Goal: Task Accomplishment & Management: Use online tool/utility

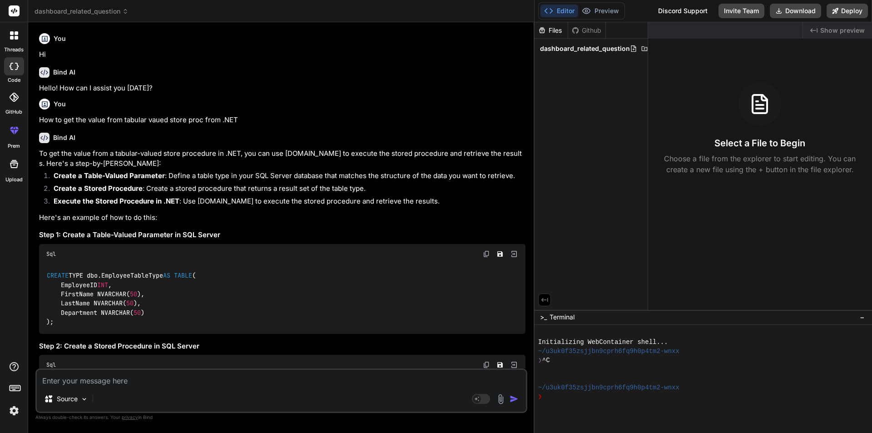
click at [272, 371] on textarea at bounding box center [281, 378] width 489 height 16
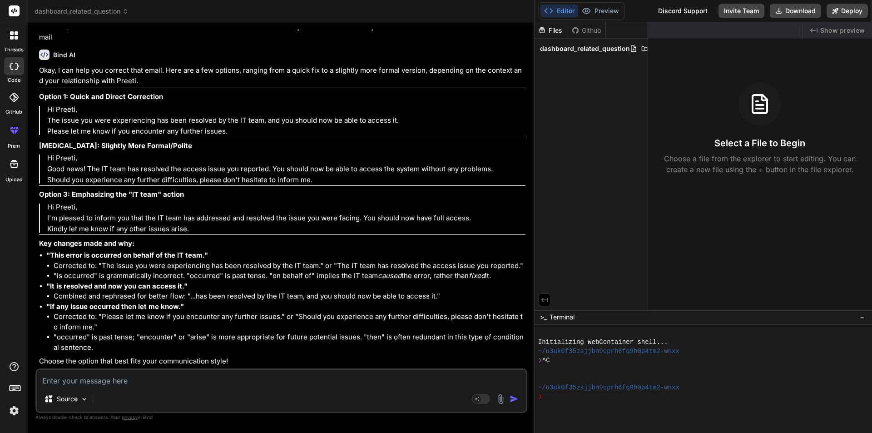
click at [265, 379] on textarea at bounding box center [281, 378] width 489 height 16
type textarea "I"
type textarea "x"
type textarea "I"
type textarea "x"
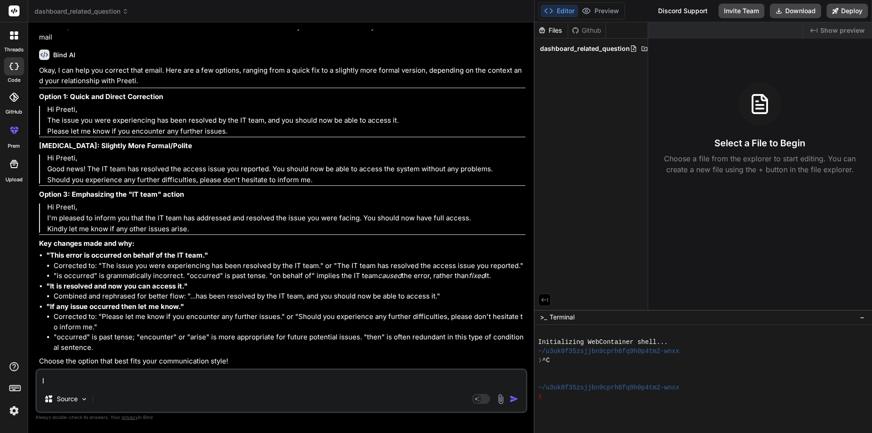
type textarea "I a"
type textarea "x"
type textarea "I"
type textarea "x"
type textarea "I h"
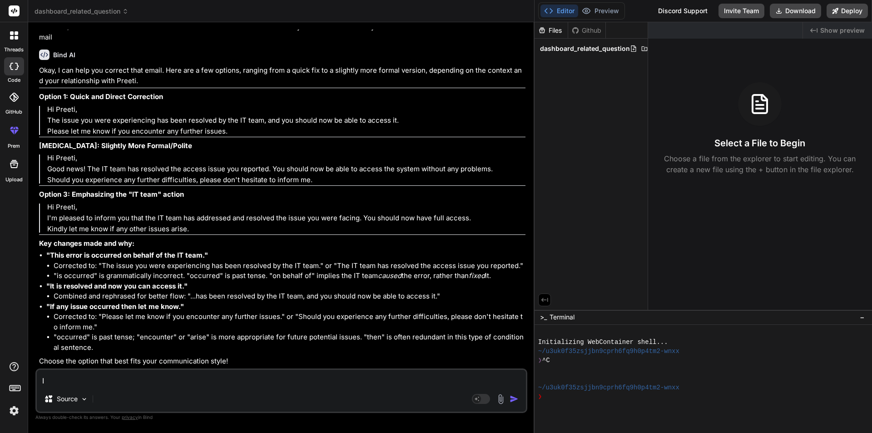
type textarea "x"
type textarea "I ha"
type textarea "x"
type textarea "I hav"
type textarea "x"
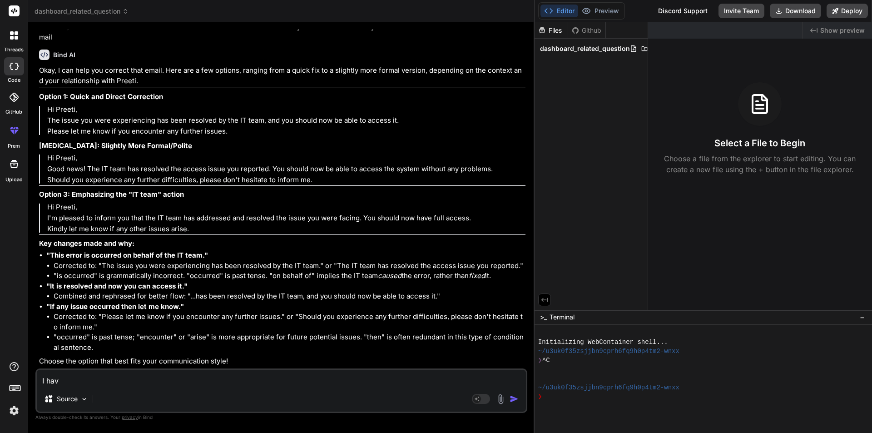
type textarea "I have"
type textarea "x"
type textarea "I have"
type textarea "x"
type textarea "I have t"
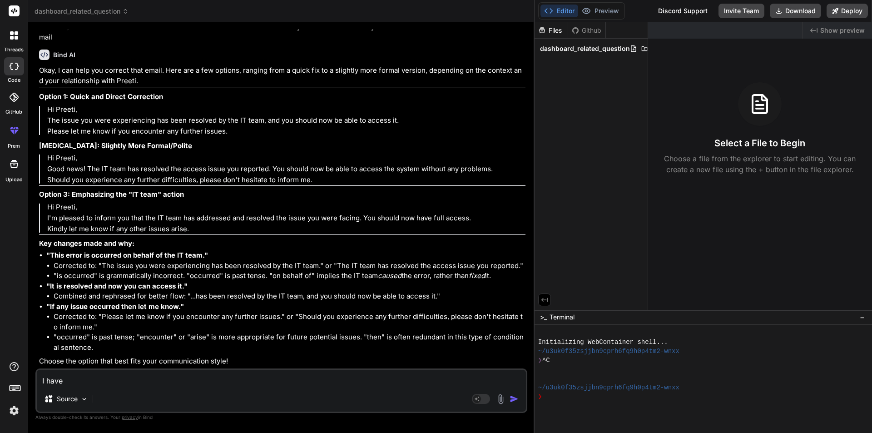
type textarea "x"
type textarea "I have to"
type textarea "x"
type textarea "I have to"
type textarea "x"
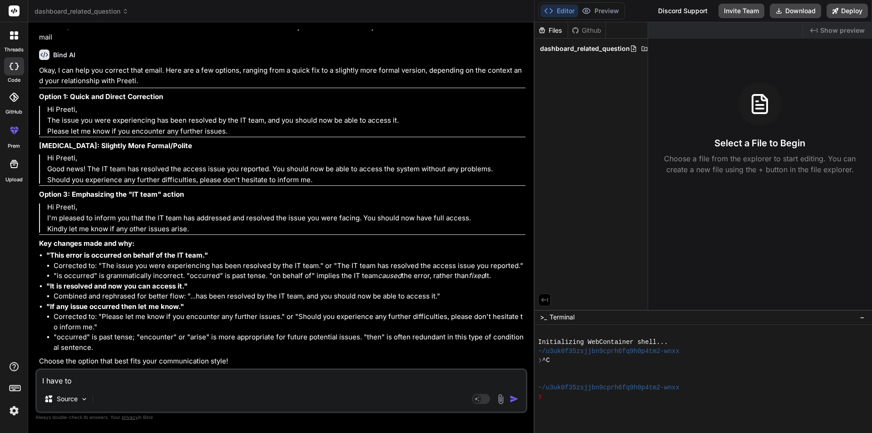
type textarea "I have to f"
type textarea "x"
type textarea "I have to fi"
type textarea "x"
type textarea "I have to fil"
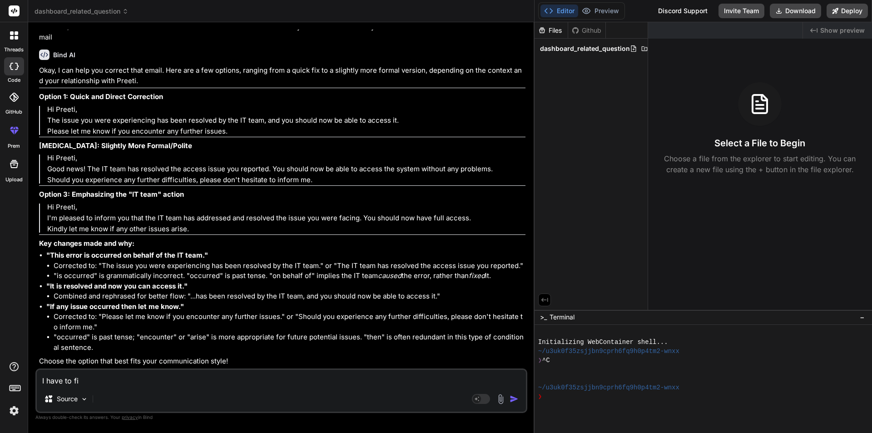
type textarea "x"
type textarea "I have to fill"
type textarea "x"
type textarea "I have to fill"
type textarea "x"
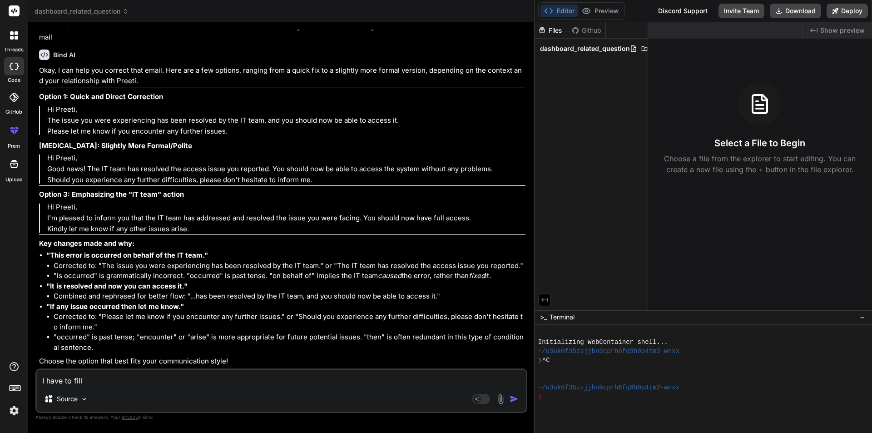
type textarea "I have to fill t"
type textarea "x"
type textarea "I have to fill th"
type textarea "x"
type textarea "I have to fill the"
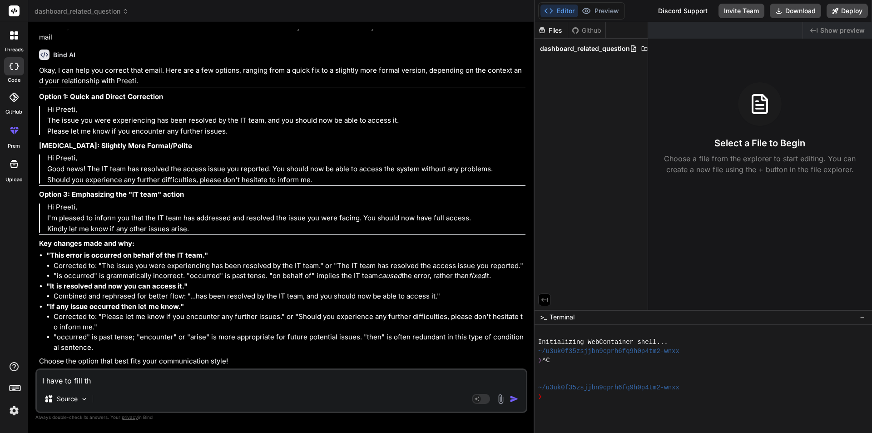
type textarea "x"
type textarea "I have to fill the"
type textarea "x"
type textarea "I have to fill the m"
type textarea "x"
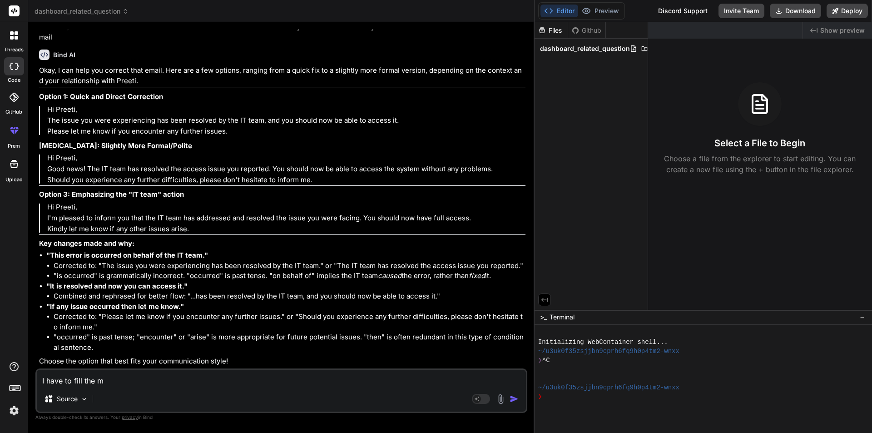
type textarea "I have to fill the mo"
type textarea "x"
type textarea "I have to fill the mon"
type textarea "x"
type textarea "I have to fill the mont"
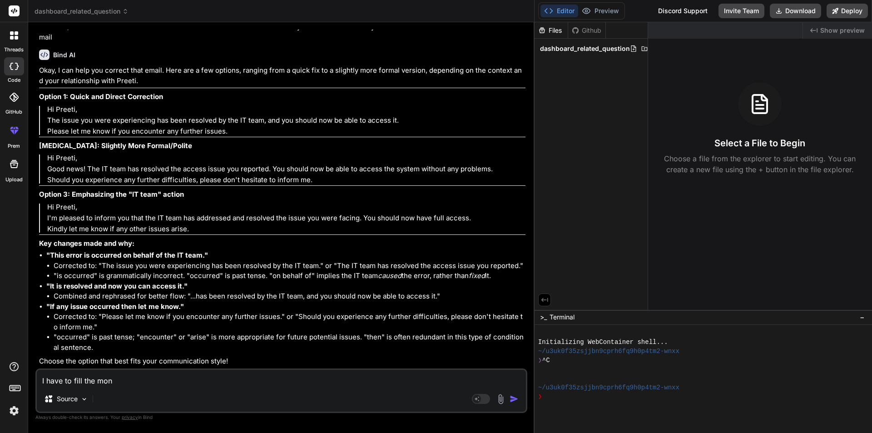
type textarea "x"
type textarea "I have to fill the month"
type textarea "x"
type textarea "I have to fill the monthl"
type textarea "x"
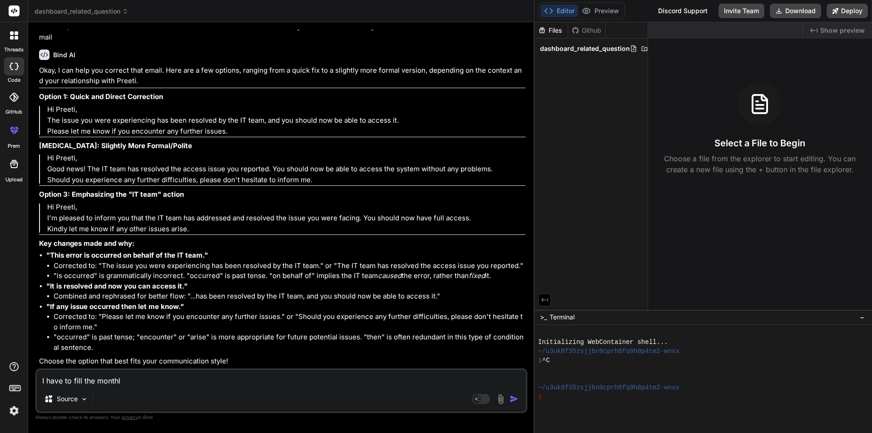
type textarea "I have to fill the monthly"
type textarea "x"
type textarea "I have to fill the monthly"
type textarea "x"
type textarea "I have to fill the monthly g"
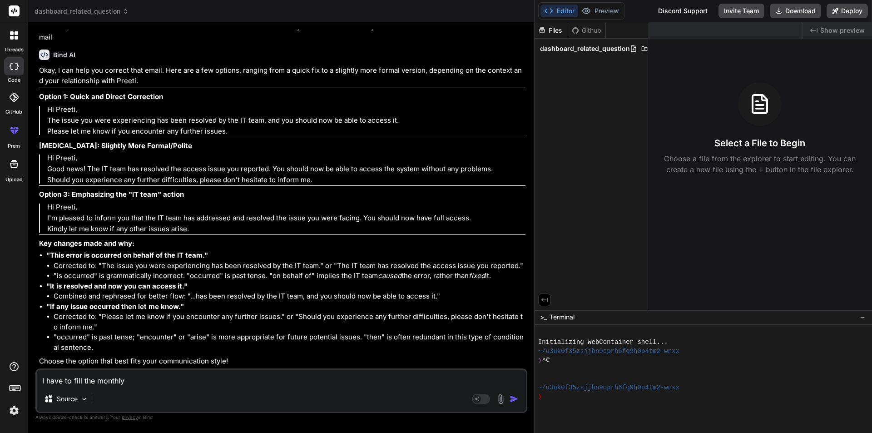
type textarea "x"
type textarea "I have to fill the monthly gr"
type textarea "x"
type textarea "I have to fill the monthly gra"
type textarea "x"
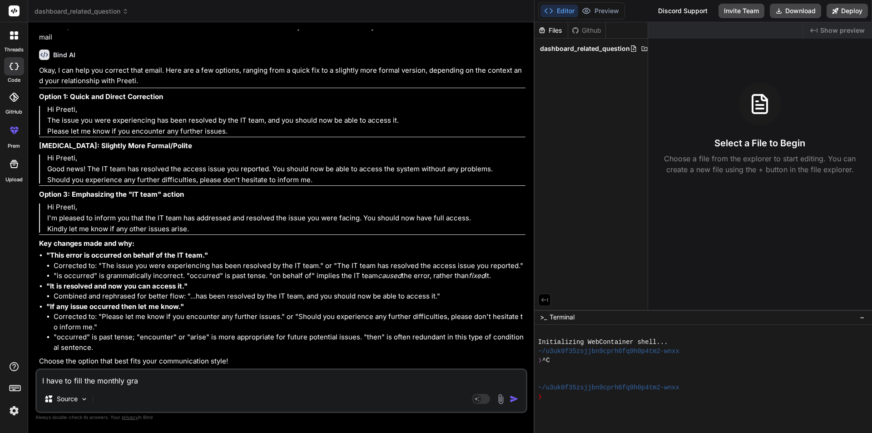
type textarea "I have to fill the monthly grad"
type textarea "x"
type textarea "I have to fill the monthly gradi"
type textarea "x"
type textarea "I have to fill the monthly [PERSON_NAME]"
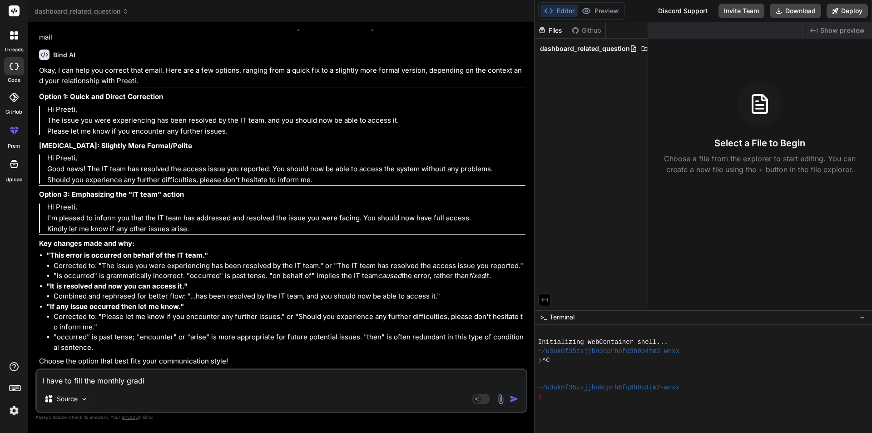
type textarea "x"
type textarea "I have to fill the monthly grading"
type textarea "x"
type textarea "I have to fill the monthly grading"
type textarea "x"
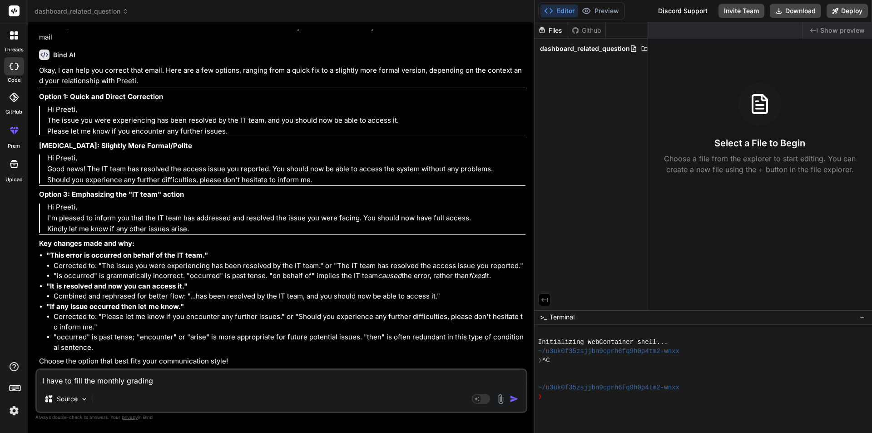
type textarea "I have to fill the monthly grading o"
type textarea "x"
type textarea "I have to fill the monthly grading of"
type textarea "x"
type textarea "I have to fill the monthly grading of"
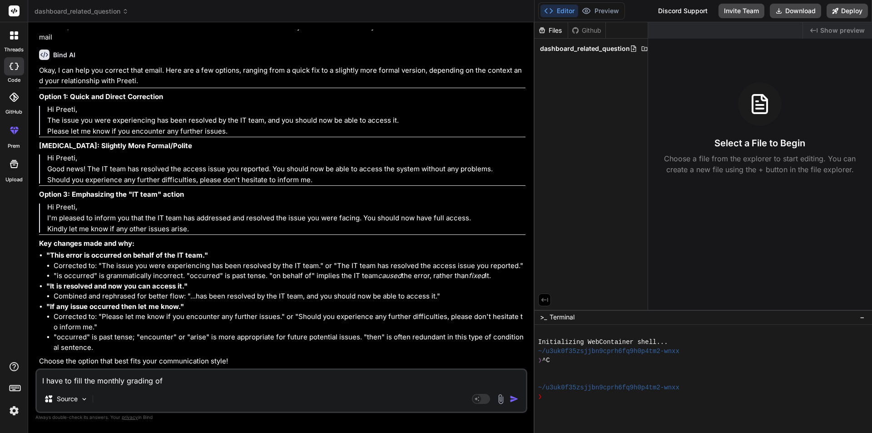
type textarea "x"
type textarea "I have to fill the monthly grading of m"
type textarea "x"
type textarea "I have to fill the monthly grading of my"
type textarea "x"
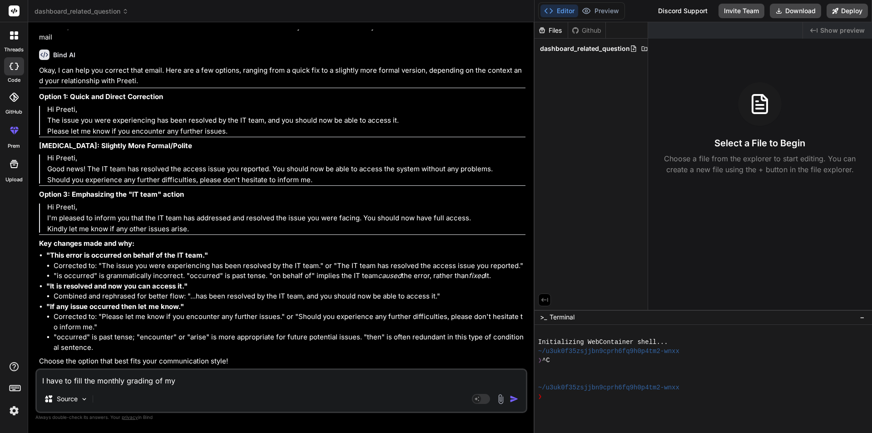
type textarea "I have to fill the monthly grading of my"
type textarea "x"
type textarea "I have to fill the monthly grading of my t"
type textarea "x"
type textarea "I have to fill the monthly grading of my te"
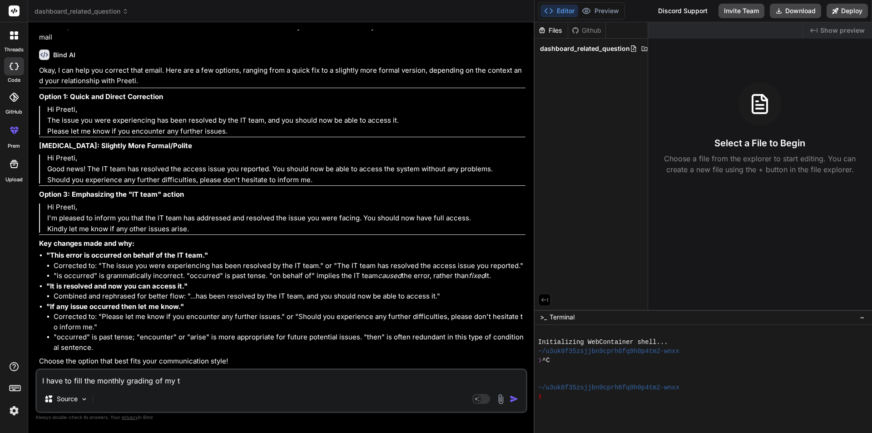
type textarea "x"
type textarea "I have to fill the monthly grading of my tea"
type textarea "x"
type textarea "I have to fill the monthly grading of my team"
type textarea "x"
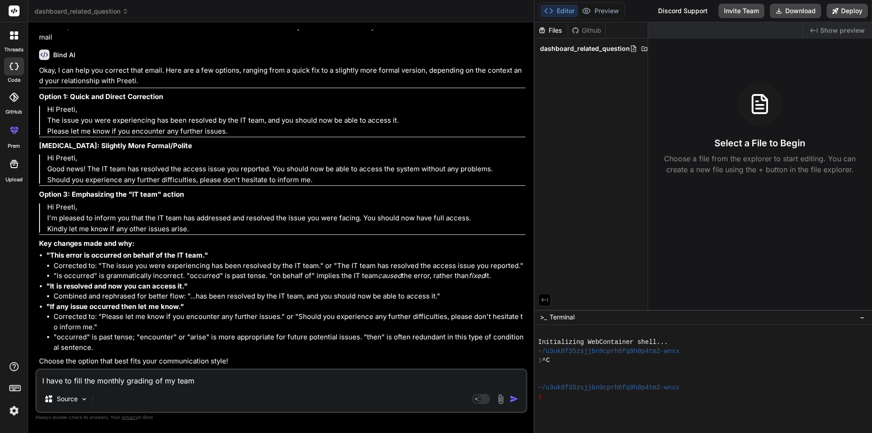
type textarea "I have to fill the monthly grading of my team"
type textarea "x"
type textarea "I have to fill the monthly grading of my team m"
type textarea "x"
type textarea "I have to fill the monthly grading of my team me"
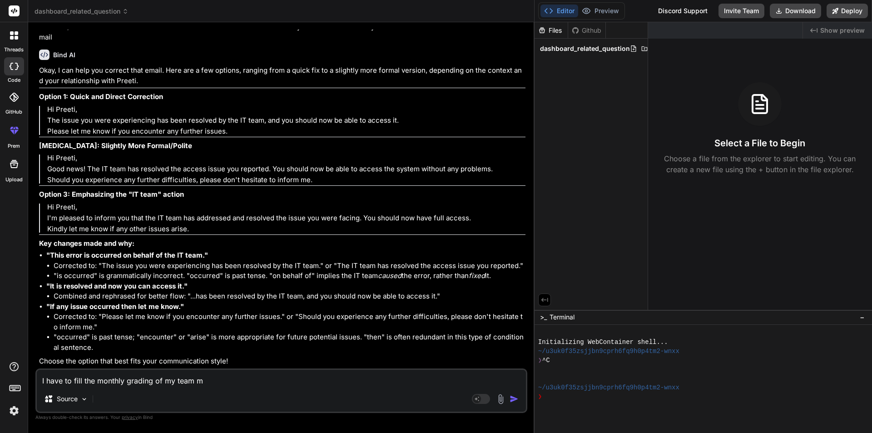
type textarea "x"
type textarea "I have to fill the monthly grading of my team mem"
type textarea "x"
type textarea "I have to fill the monthly grading of my team memb"
type textarea "x"
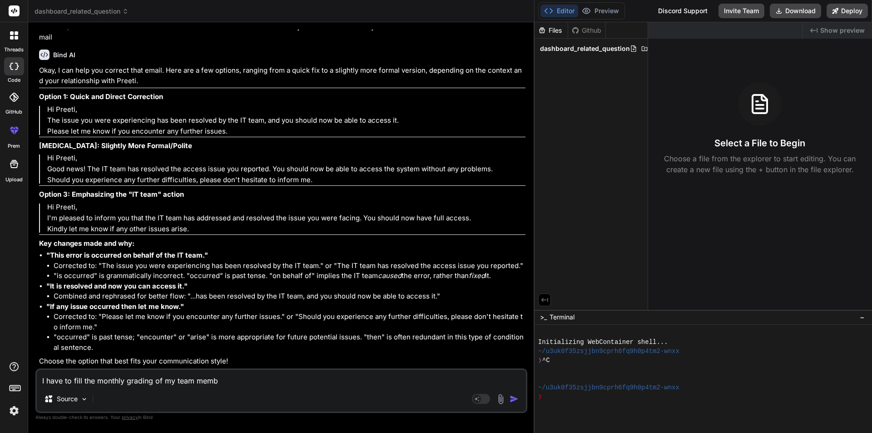
type textarea "I have to fill the monthly grading of my team membe"
type textarea "x"
type textarea "I have to fill the monthly grading of my team member"
type textarea "x"
type textarea "I have to fill the monthly grading of my team member"
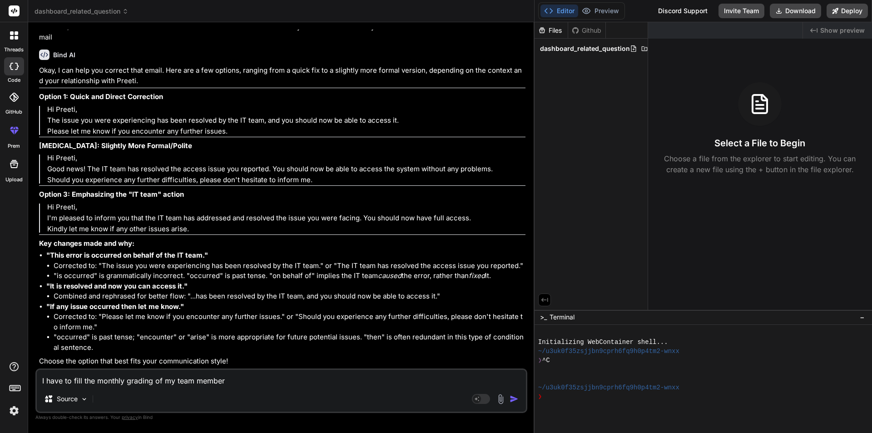
type textarea "x"
type textarea "I have to fill the monthly grading of my team member -"
type textarea "x"
type textarea "I have to fill the monthly grading of my team member -"
type textarea "x"
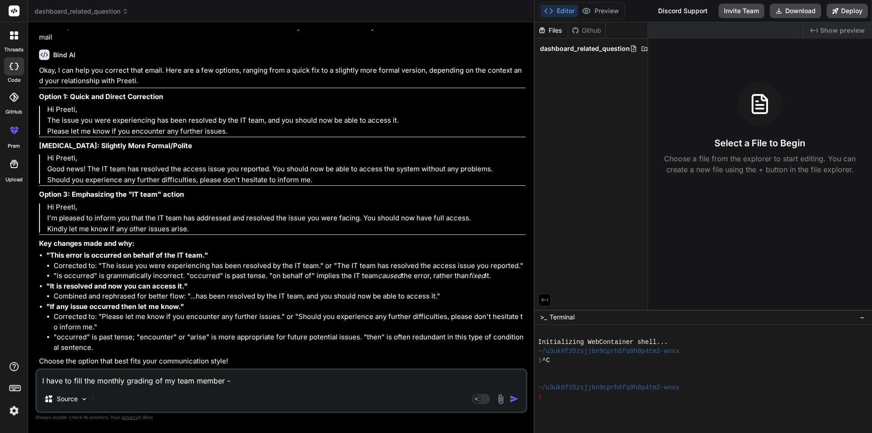
type textarea "I have to fill the monthly grading of my team member -"
type textarea "x"
type textarea "I have to fill the monthly grading of my team member"
type textarea "x"
type textarea "I have to fill the monthly grading of my team member s"
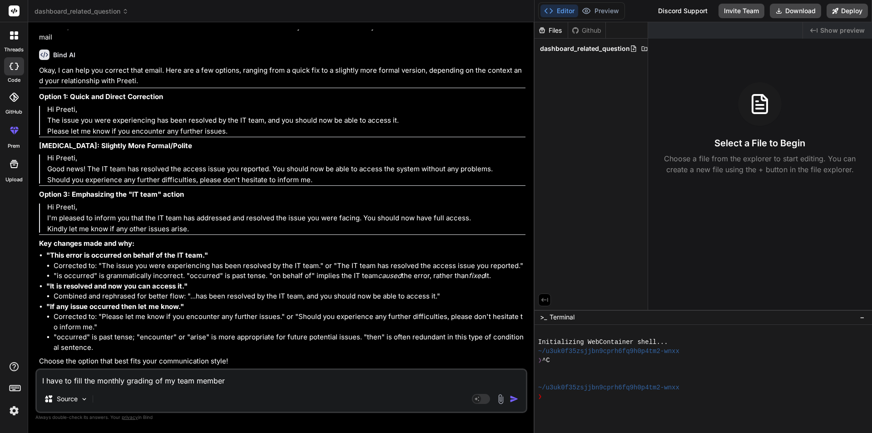
type textarea "x"
type textarea "I have to fill the monthly grading of my team member so"
type textarea "x"
type textarea "I have to fill the monthly grading of my team member so"
type textarea "x"
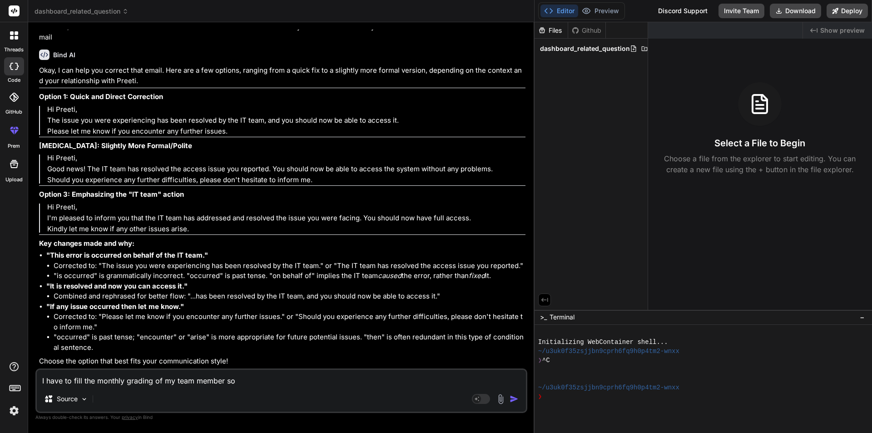
type textarea "I have to fill the monthly grading of my team member so c"
type textarea "x"
type textarea "I have to fill the monthly grading of my team member so co"
type textarea "x"
type textarea "I have to fill the monthly grading of my team member so cor"
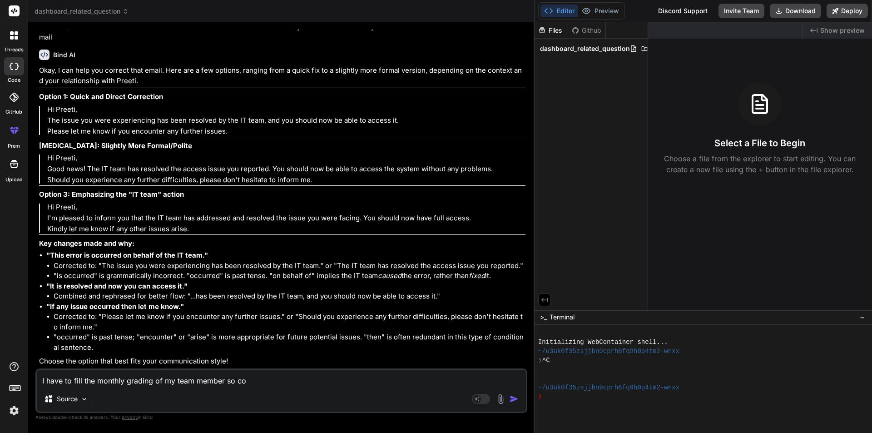
type textarea "x"
type textarea "I have to fill the monthly grading of my team member so corr"
type textarea "x"
type textarea "I have to fill the monthly grading of my team member so corre"
type textarea "x"
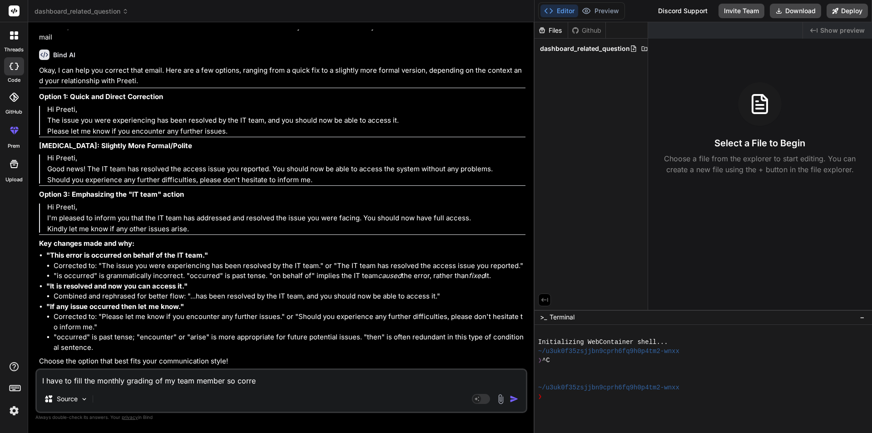
type textarea "I have to fill the monthly grading of my team member so correc"
type textarea "x"
type textarea "I have to fill the monthly grading of my team member so correct"
type textarea "x"
type textarea "I have to fill the monthly grading of my team member so correctt"
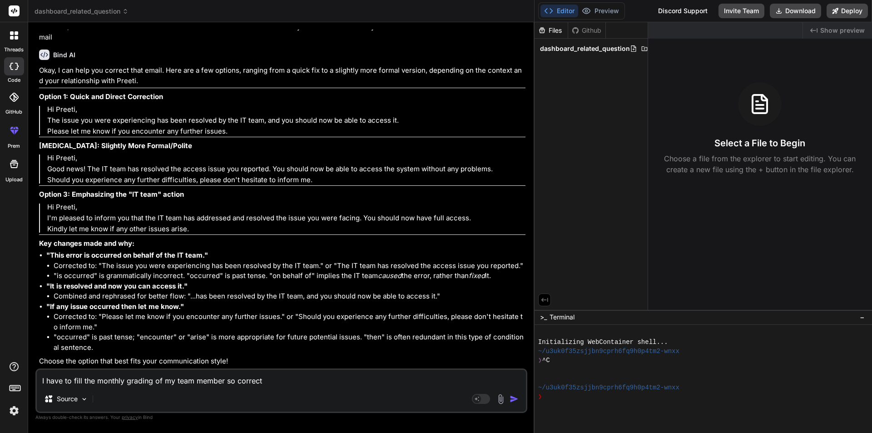
type textarea "x"
type textarea "I have to fill the monthly grading of my team member so correctt"
type textarea "x"
type textarea "I have to fill the monthly grading of my team member so correctt t"
type textarea "x"
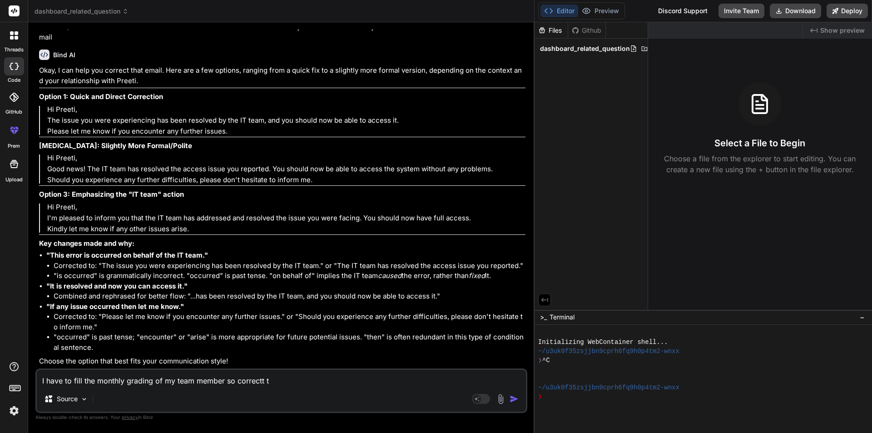
type textarea "I have to fill the monthly grading of my team member so correctt th"
type textarea "x"
type textarea "I have to fill the monthly grading of my team member so correctt the"
type textarea "x"
type textarea "I have to fill the monthly grading of my team member so correctt the"
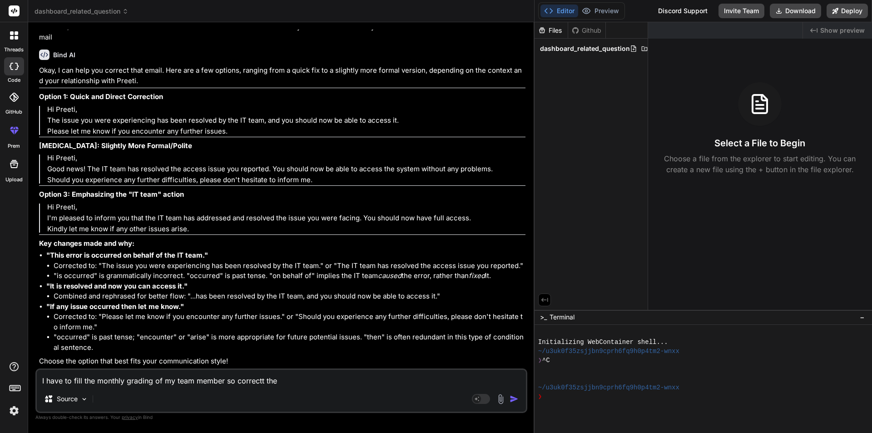
type textarea "x"
type textarea "I have to fill the monthly grading of my team member so correctt the p"
type textarea "x"
type textarea "I have to fill the monthly grading of my team member so correctt the pa"
type textarea "x"
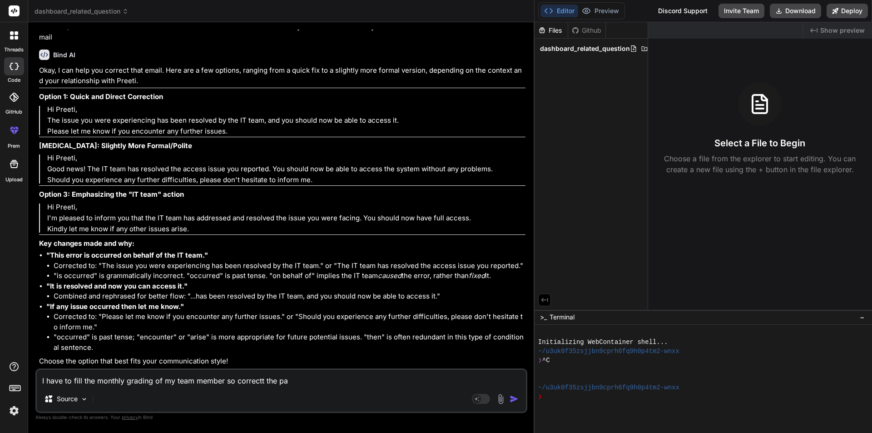
type textarea "I have to fill the monthly grading of my team member so correctt the par"
type textarea "x"
type textarea "I have to fill the monthly grading of my team member so correctt the para"
type textarea "x"
type textarea "I have to fill the monthly grading of my team member so correctt the [PERSON_NA…"
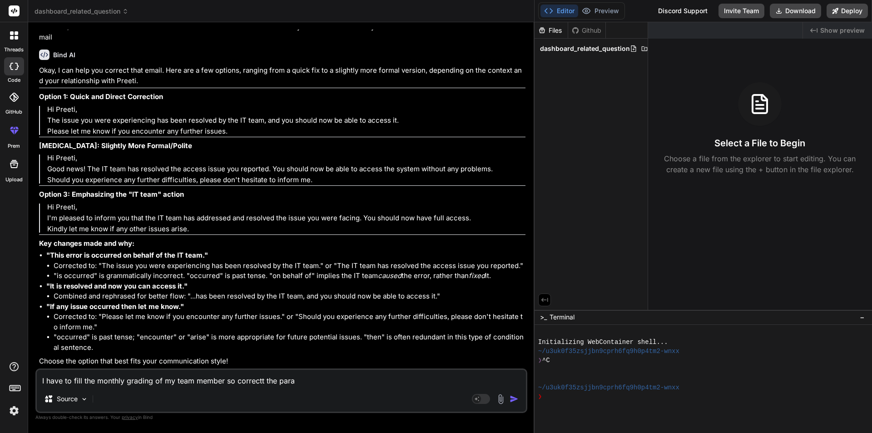
type textarea "x"
type textarea "I have to fill the monthly grading of my team member so correctt the paragr"
type textarea "x"
type textarea "I have to fill the monthly grading of my team member so correctt the paragra"
type textarea "x"
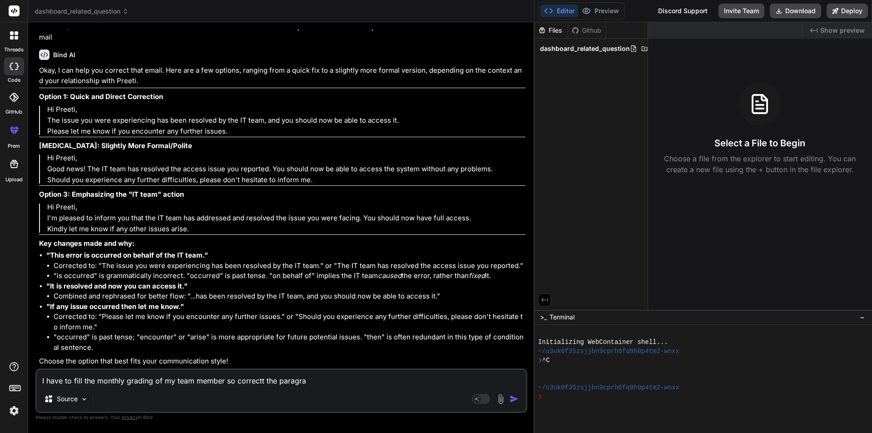
type textarea "I have to fill the monthly grading of my team member so correctt the paragrap"
type textarea "x"
type textarea "I have to fill the monthly grading of my team member so correctt the"
type textarea "x"
type textarea "I have to fill the monthly grading of my team member so correctt"
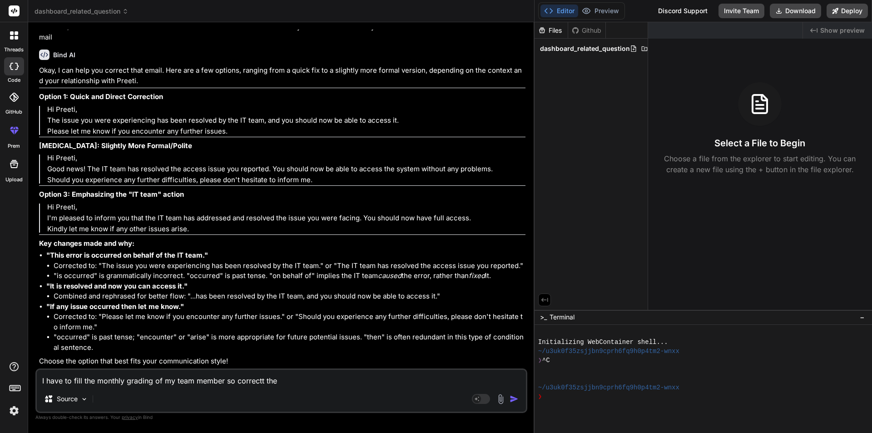
type textarea "x"
type textarea "I have to fill the monthly grading of my team member so"
type textarea "x"
type textarea "I have to fill the monthly grading of my team member so c"
type textarea "x"
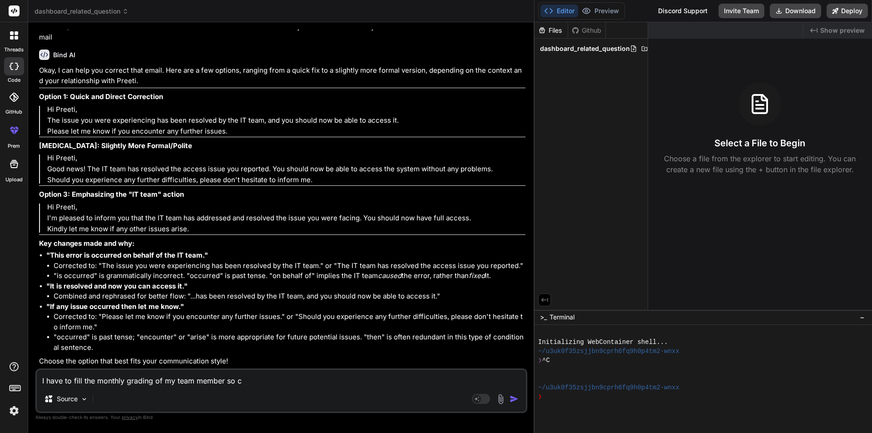
type textarea "I have to fill the monthly grading of my team member so co"
type textarea "x"
type textarea "I have to fill the monthly grading of my team member so cor"
type textarea "x"
type textarea "I have to fill the monthly grading of my team member so corr"
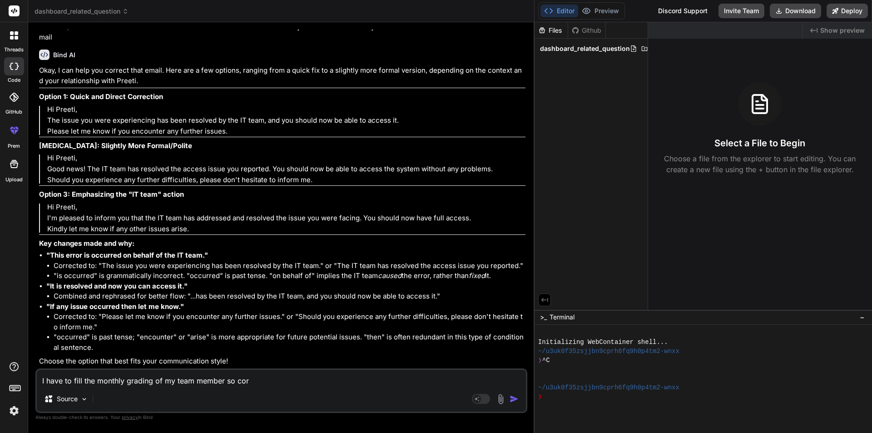
type textarea "x"
type textarea "I have to fill the monthly grading of my team member so corre"
type textarea "x"
type textarea "I have to fill the monthly grading of my team member so correc"
type textarea "x"
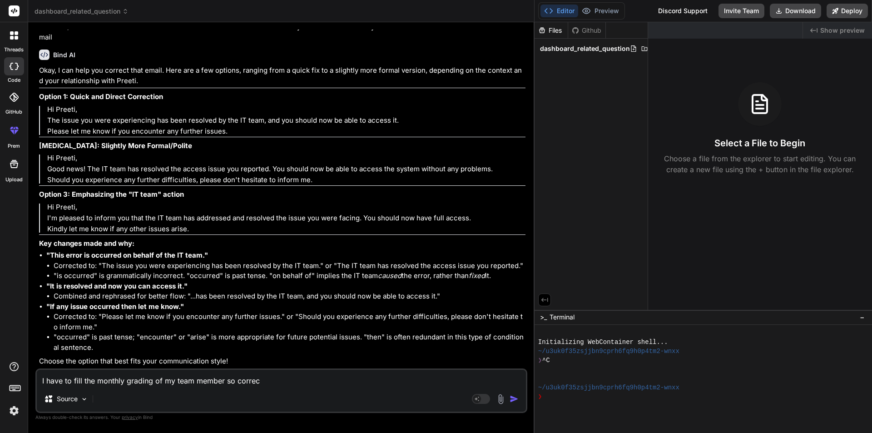
type textarea "I have to fill the monthly grading of my team member so correct"
type textarea "x"
type textarea "I have to fill the monthly grading of my team member so correct"
type textarea "x"
type textarea "I have to fill the monthly grading of my team member so correct t"
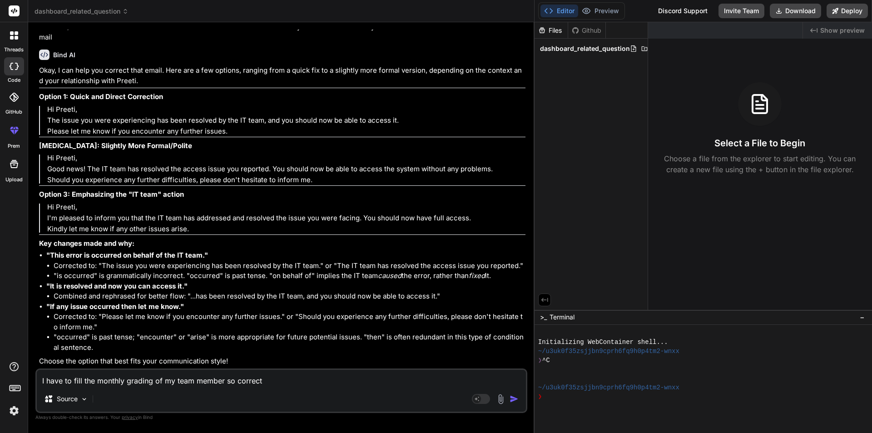
type textarea "x"
type textarea "I have to fill the monthly grading of my team member so correct th"
type textarea "x"
type textarea "I have to fill the monthly grading of my team member so correct the"
type textarea "x"
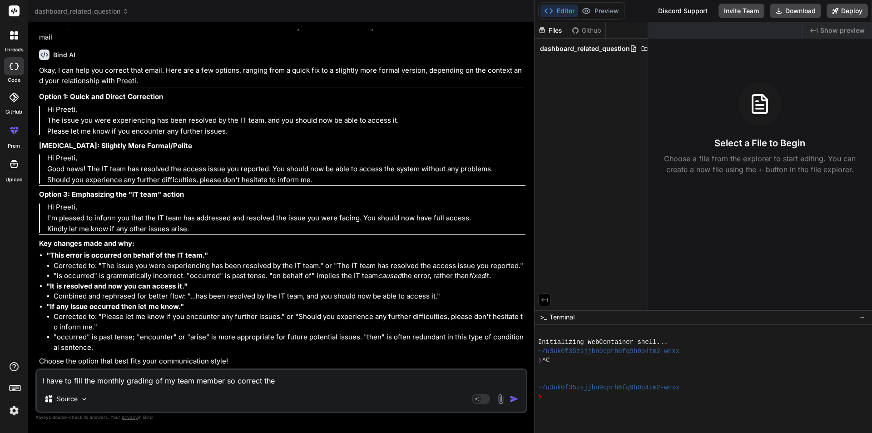
type textarea "I have to fill the monthly grading of my team member so correct the"
type textarea "x"
type textarea "I have to fill the monthly grading of my team member so correct the r"
type textarea "x"
type textarea "I have to fill the monthly grading of my team member so correct the re"
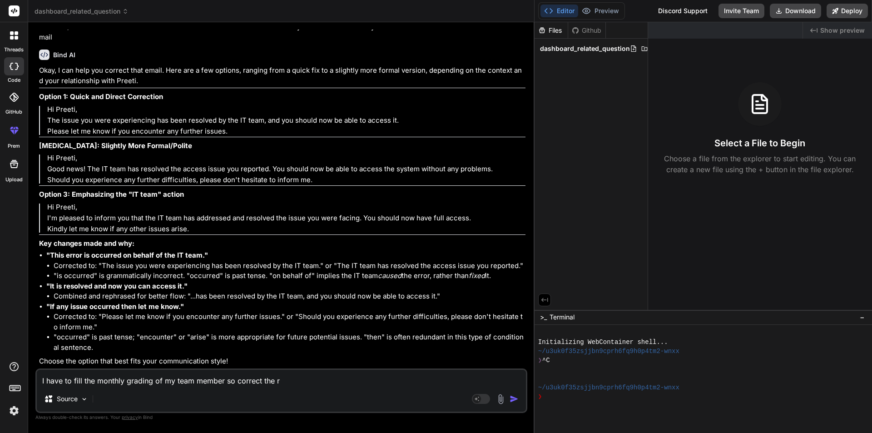
type textarea "x"
paste textarea "He worked on Creating the API endpoints for MasterCare android application. And…"
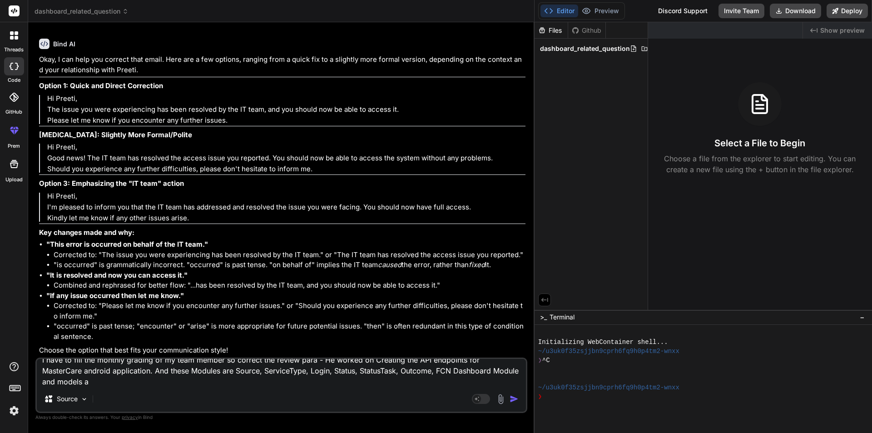
scroll to position [0, 0]
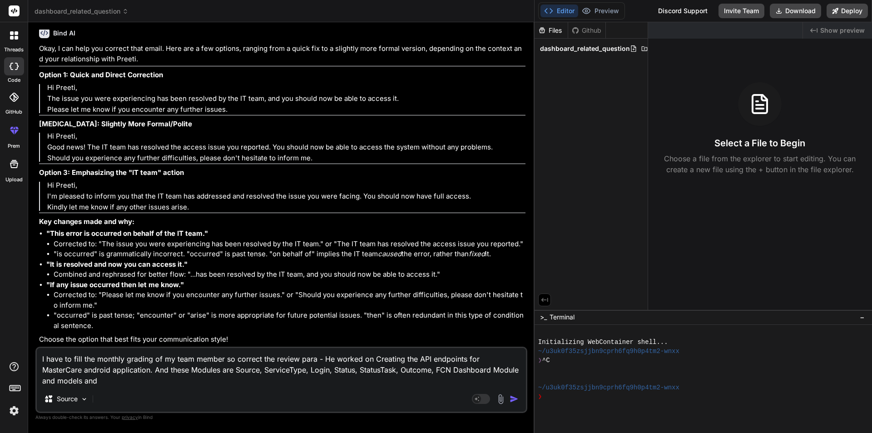
click at [494, 371] on textarea "I have to fill the monthly grading of my team member so correct the review para…" at bounding box center [281, 367] width 489 height 38
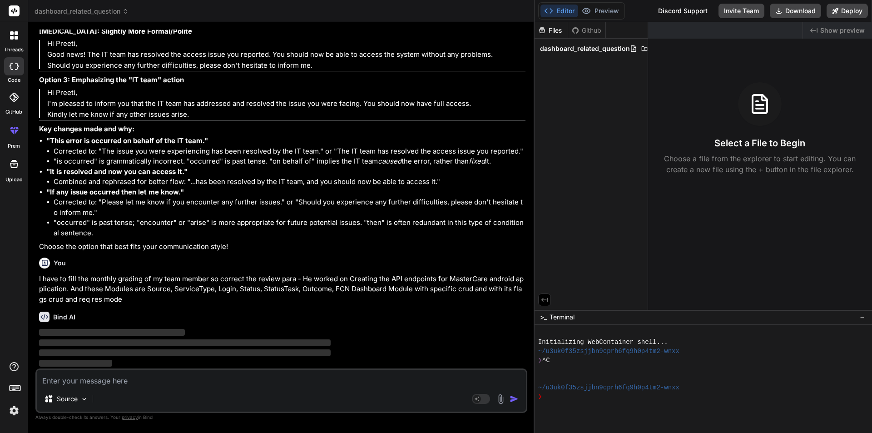
scroll to position [8046, 0]
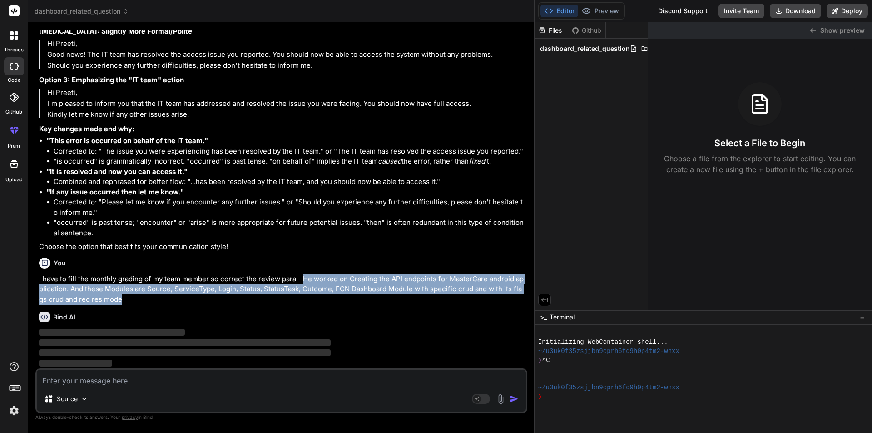
drag, startPoint x: 302, startPoint y: 277, endPoint x: 359, endPoint y: 296, distance: 60.2
click at [359, 296] on p "I have to fill the monthly grading of my team member so correct the review para…" at bounding box center [282, 289] width 486 height 31
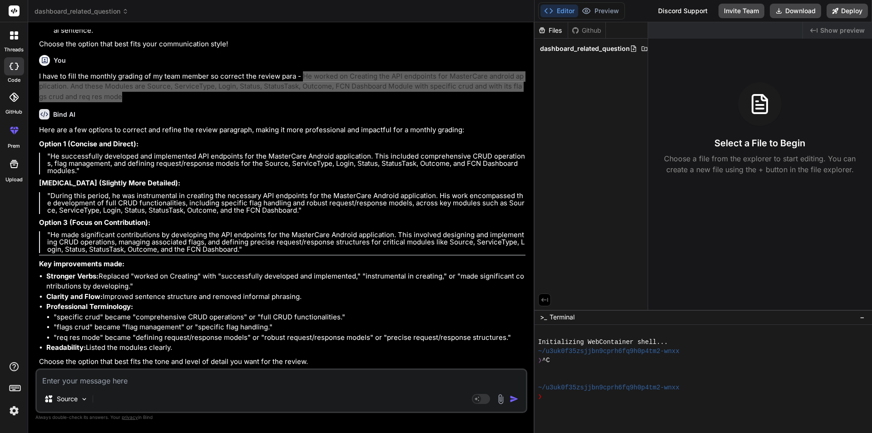
scroll to position [8248, 0]
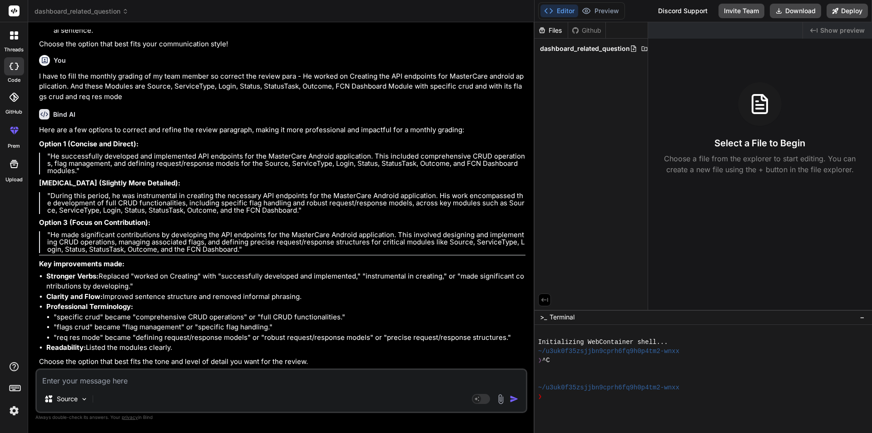
click at [250, 288] on li "Stronger Verbs: Replaced "worked on Creating" with "successfully developed and …" at bounding box center [285, 281] width 479 height 20
click at [149, 385] on textarea at bounding box center [281, 378] width 489 height 16
click at [230, 204] on p ""During this period, he was instrumental in creating the necessary API endpoint…" at bounding box center [286, 203] width 478 height 22
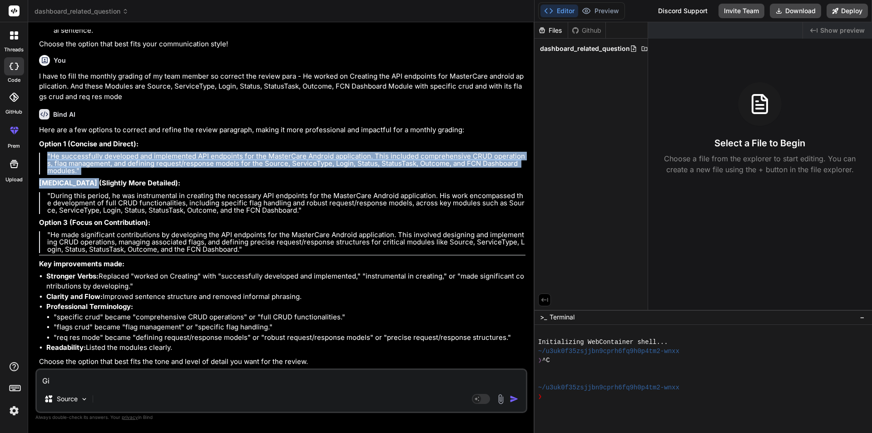
drag, startPoint x: 87, startPoint y: 175, endPoint x: 41, endPoint y: 154, distance: 50.4
click at [41, 154] on div "Here are a few options to correct and refine the review paragraph, making it mo…" at bounding box center [282, 246] width 486 height 242
click at [46, 155] on blockquote ""He successfully developed and implemented API endpoints for the MasterCare And…" at bounding box center [282, 164] width 486 height 22
drag, startPoint x: 46, startPoint y: 154, endPoint x: 70, endPoint y: 171, distance: 29.0
click at [70, 171] on blockquote ""He successfully developed and implemented API endpoints for the MasterCare And…" at bounding box center [282, 164] width 486 height 22
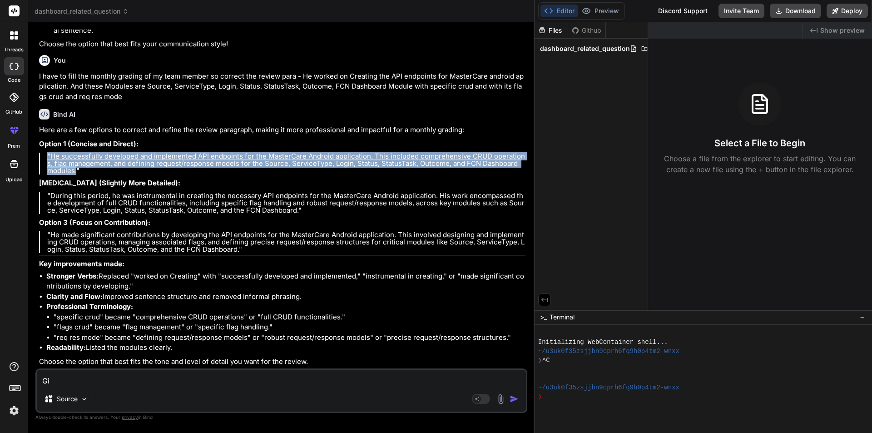
copy p ""He successfully developed and implemented API endpoints for the MasterCare And…"
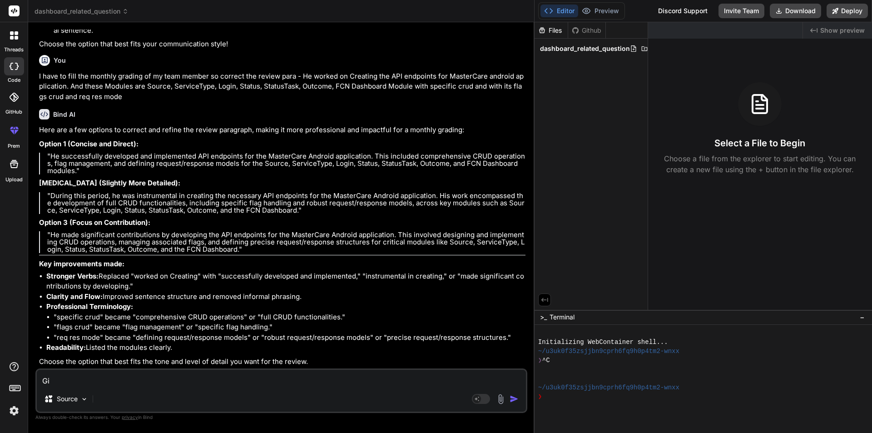
click at [81, 378] on textarea "Gi" at bounding box center [281, 378] width 489 height 16
paste textarea ""He successfully developed and implemented API endpoints for the MasterCare And…"
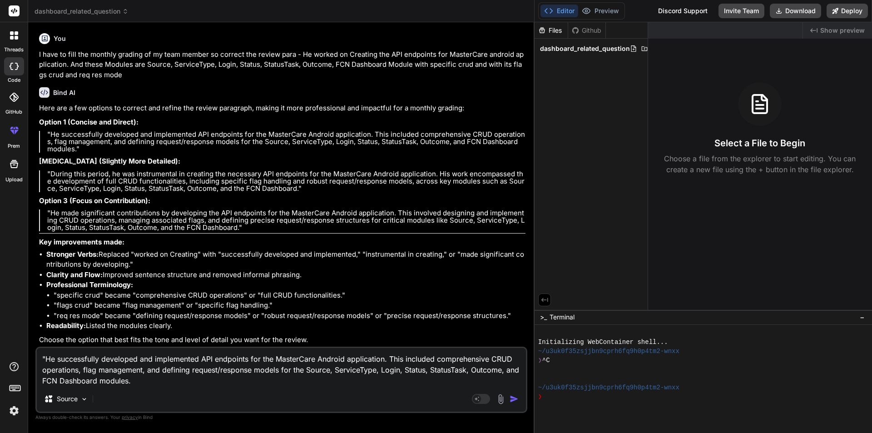
click at [46, 360] on textarea ""He successfully developed and implemented API endpoints for the MasterCare And…" at bounding box center [281, 367] width 489 height 38
click at [284, 381] on textarea "He successfully developed and implemented API endpoints for the MasterCare Andr…" at bounding box center [281, 367] width 489 height 38
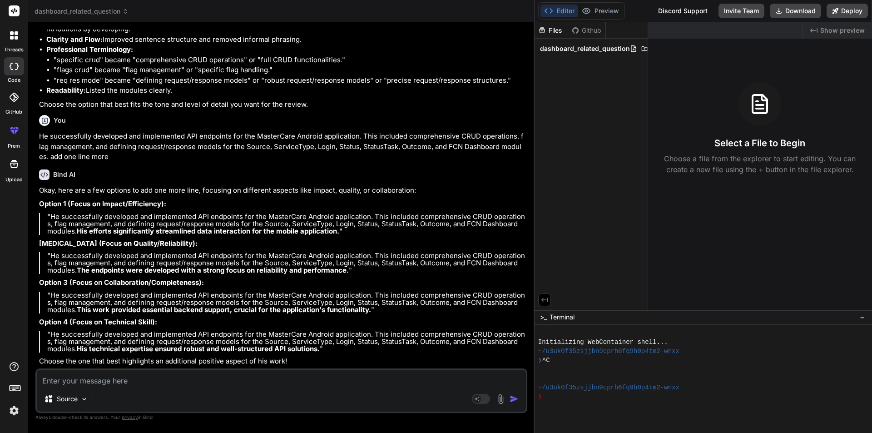
scroll to position [8505, 0]
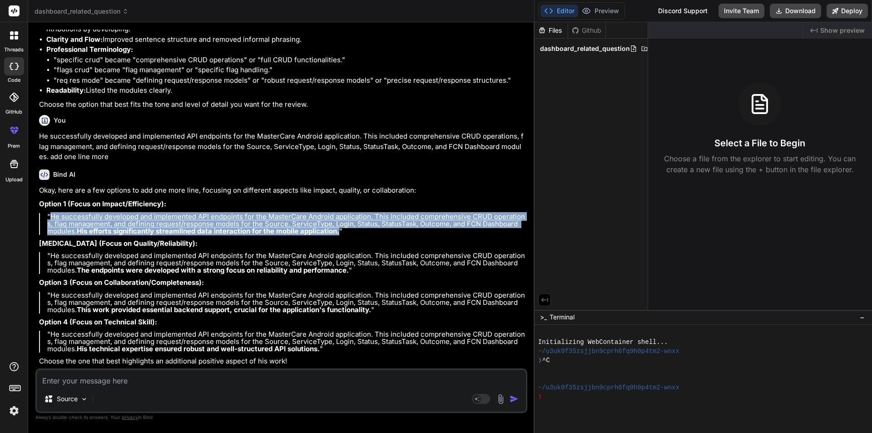
drag, startPoint x: 49, startPoint y: 215, endPoint x: 335, endPoint y: 233, distance: 285.7
click at [335, 233] on p ""He successfully developed and implemented API endpoints for the MasterCare And…" at bounding box center [286, 224] width 478 height 22
copy p "He successfully developed and implemented API endpoints for the MasterCare Andr…"
